Goal: Task Accomplishment & Management: Manage account settings

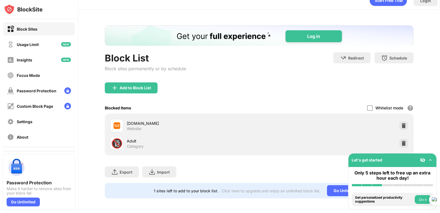
scroll to position [14, 0]
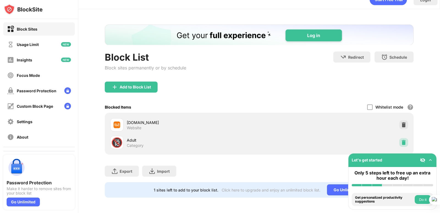
click at [401, 139] on img at bounding box center [404, 142] width 6 height 6
